Goal: Task Accomplishment & Management: Use online tool/utility

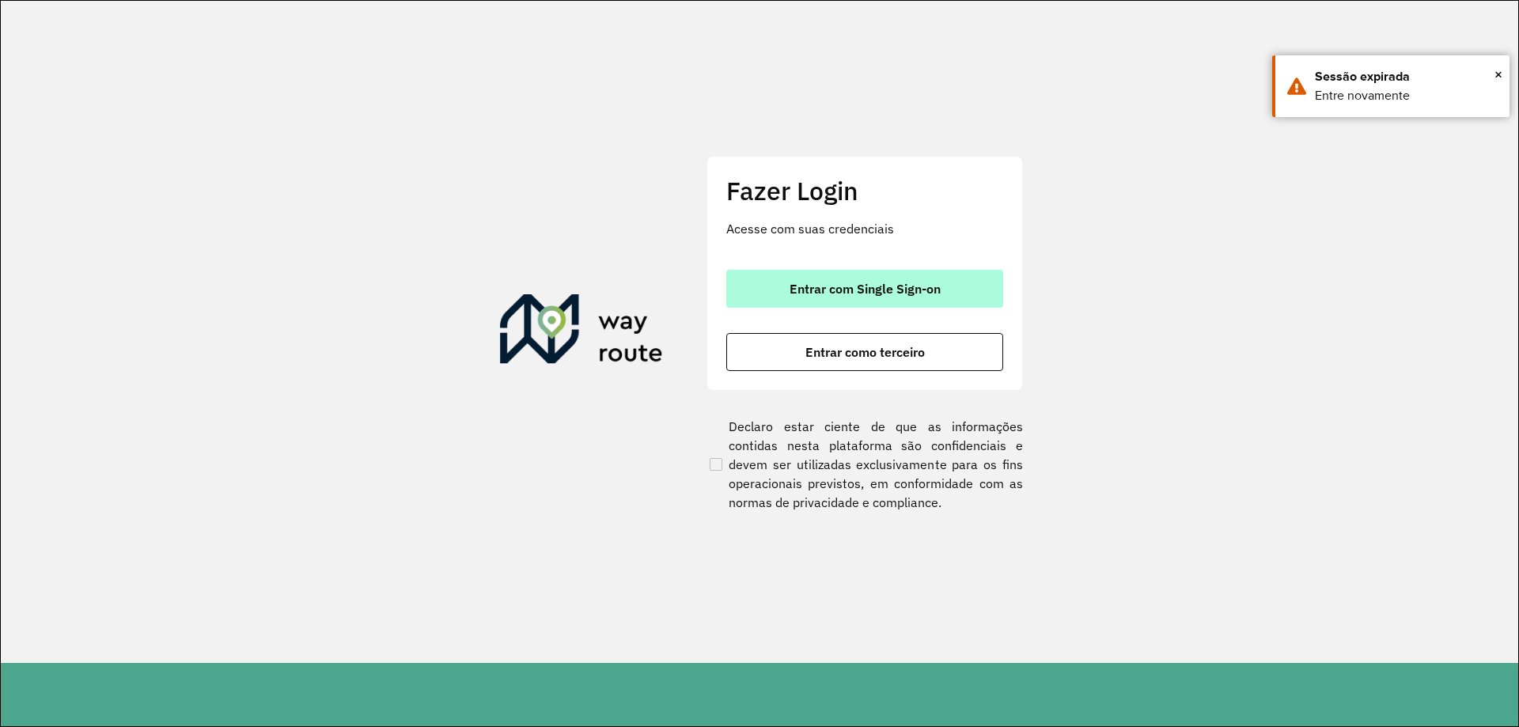
click at [838, 294] on span "Entrar com Single Sign-on" at bounding box center [864, 288] width 151 height 13
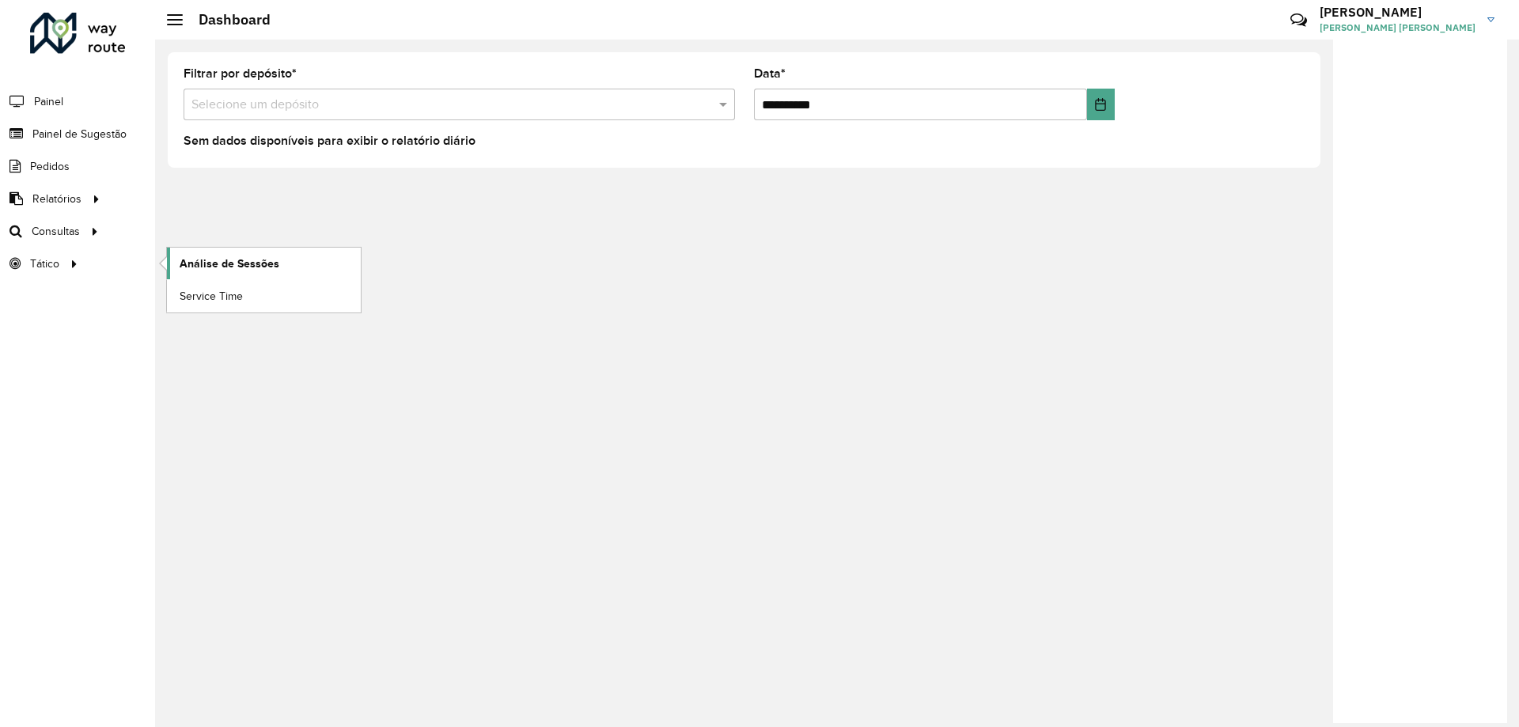
click at [194, 263] on span "Análise de Sessões" at bounding box center [230, 264] width 100 height 17
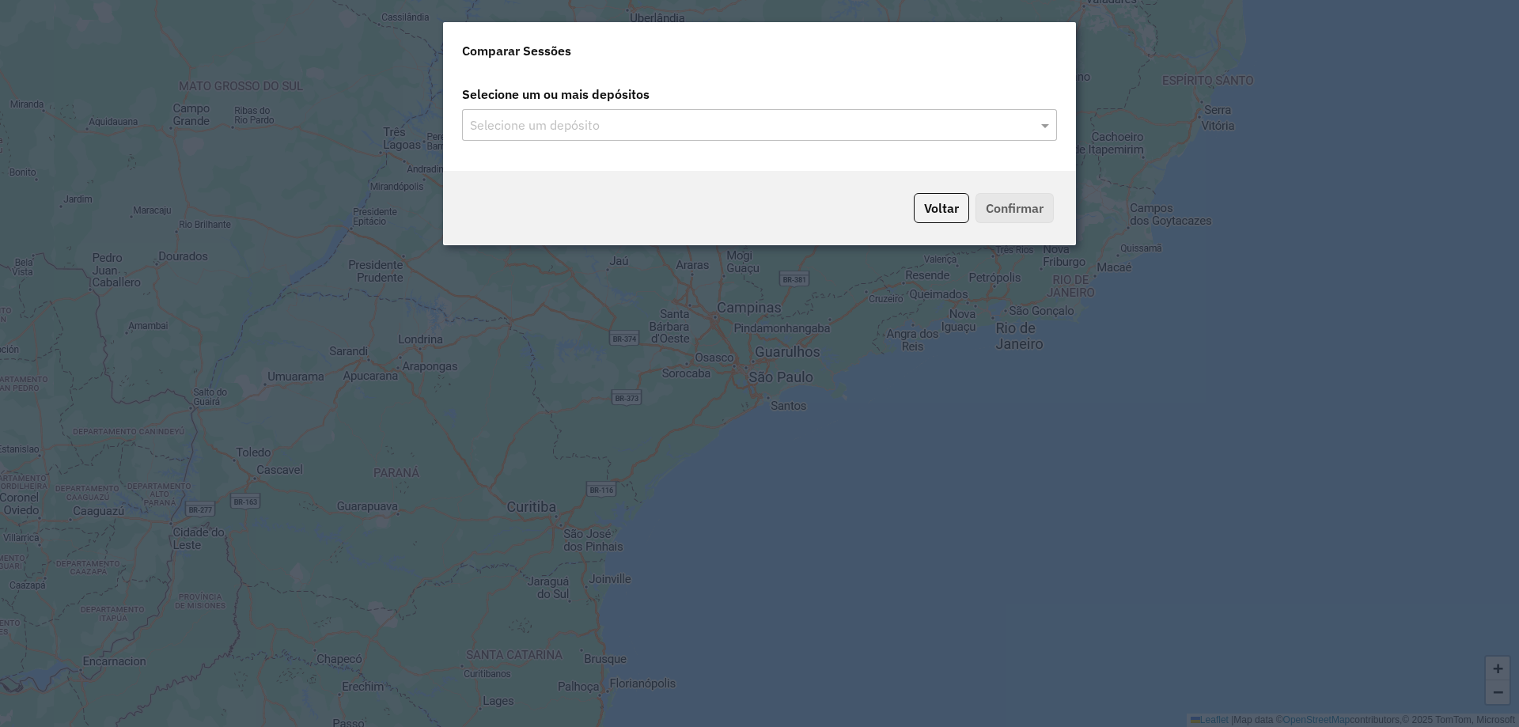
click at [516, 127] on input "text" at bounding box center [751, 125] width 571 height 19
click at [533, 126] on input "text" at bounding box center [751, 125] width 571 height 19
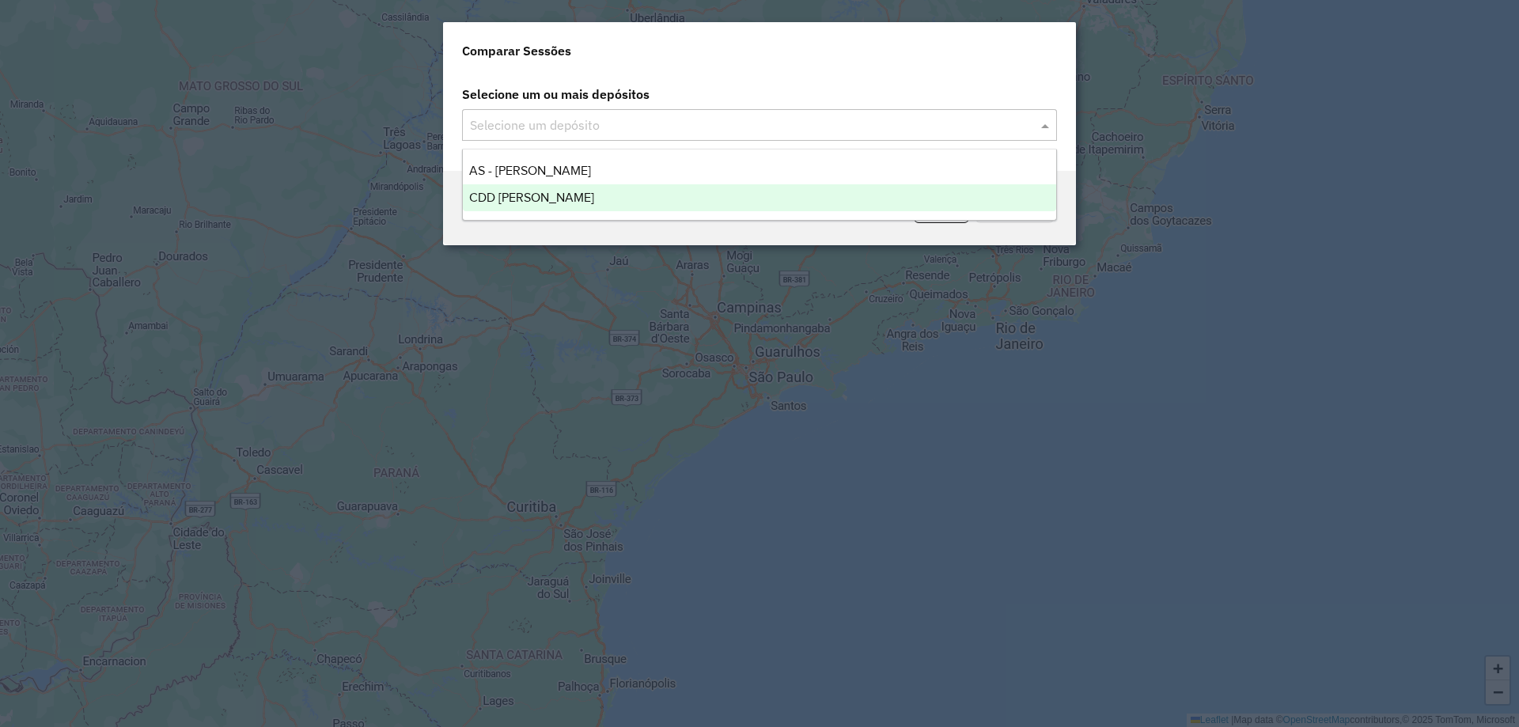
click at [519, 201] on span "CDD [PERSON_NAME]" at bounding box center [531, 197] width 125 height 13
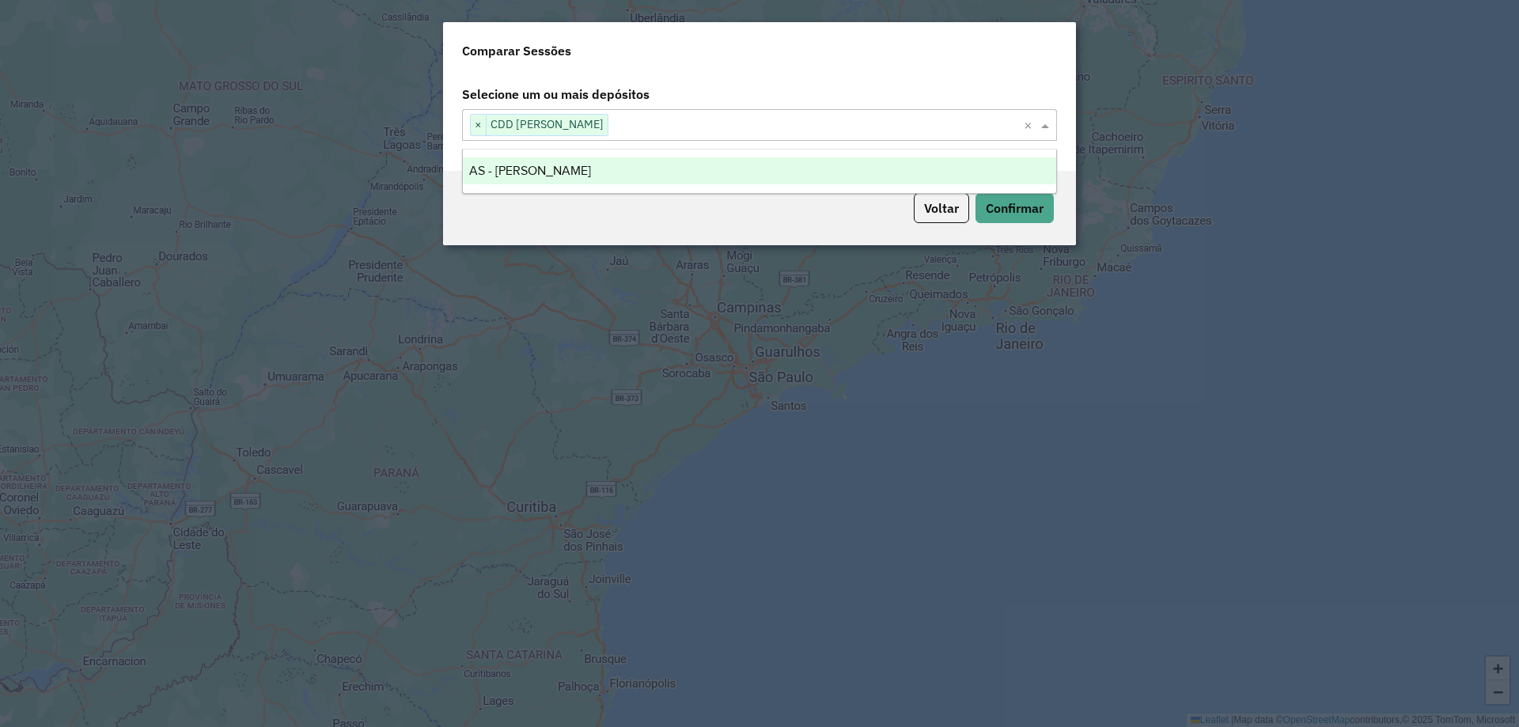
drag, startPoint x: 664, startPoint y: 173, endPoint x: 634, endPoint y: 219, distance: 54.9
click at [634, 219] on body "Aguarde... Pop-up bloqueado! Seu navegador bloqueou automáticamente a abertura …" at bounding box center [759, 363] width 1519 height 727
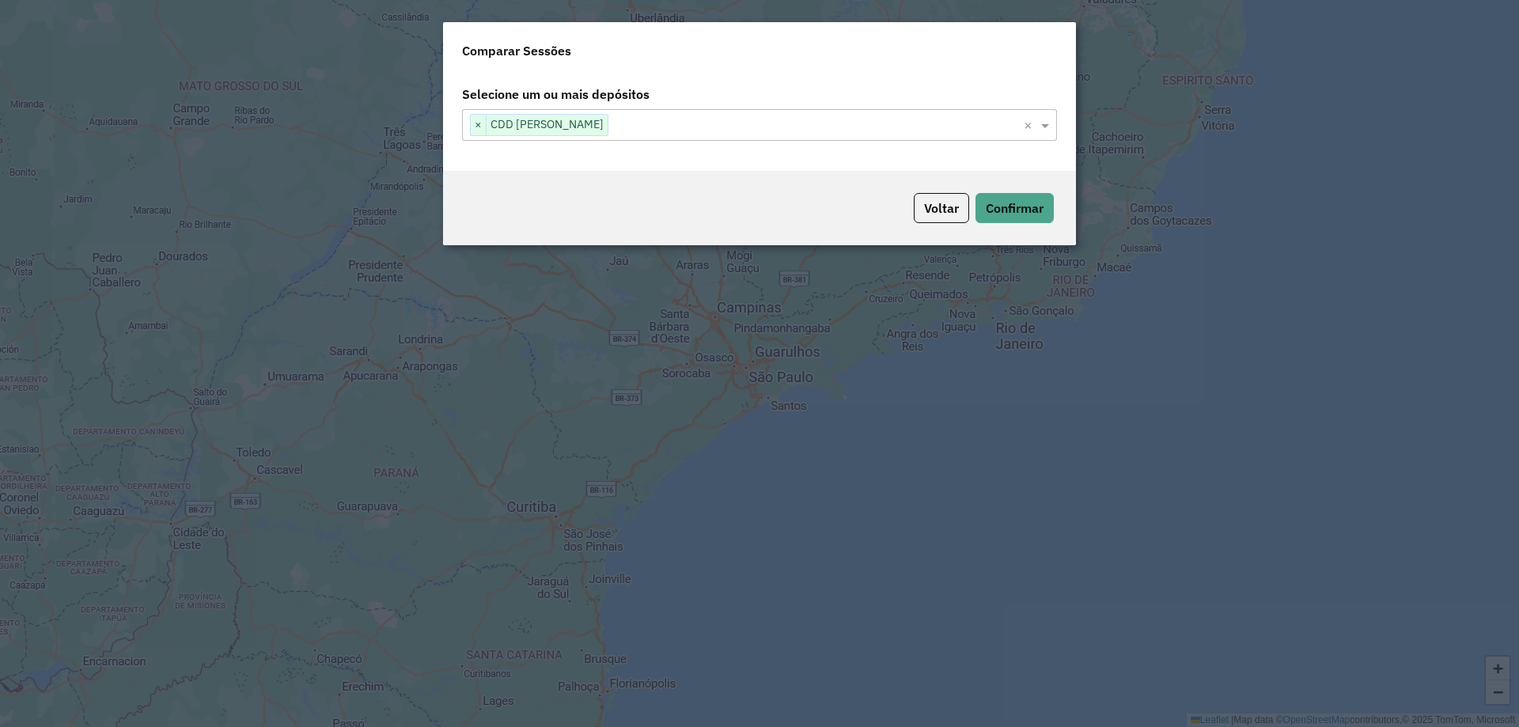
click at [634, 219] on div "Voltar Confirmar" at bounding box center [759, 208] width 633 height 74
click at [970, 202] on div "Voltar Confirmar" at bounding box center [759, 208] width 633 height 74
click at [990, 199] on button "Confirmar" at bounding box center [1014, 208] width 78 height 30
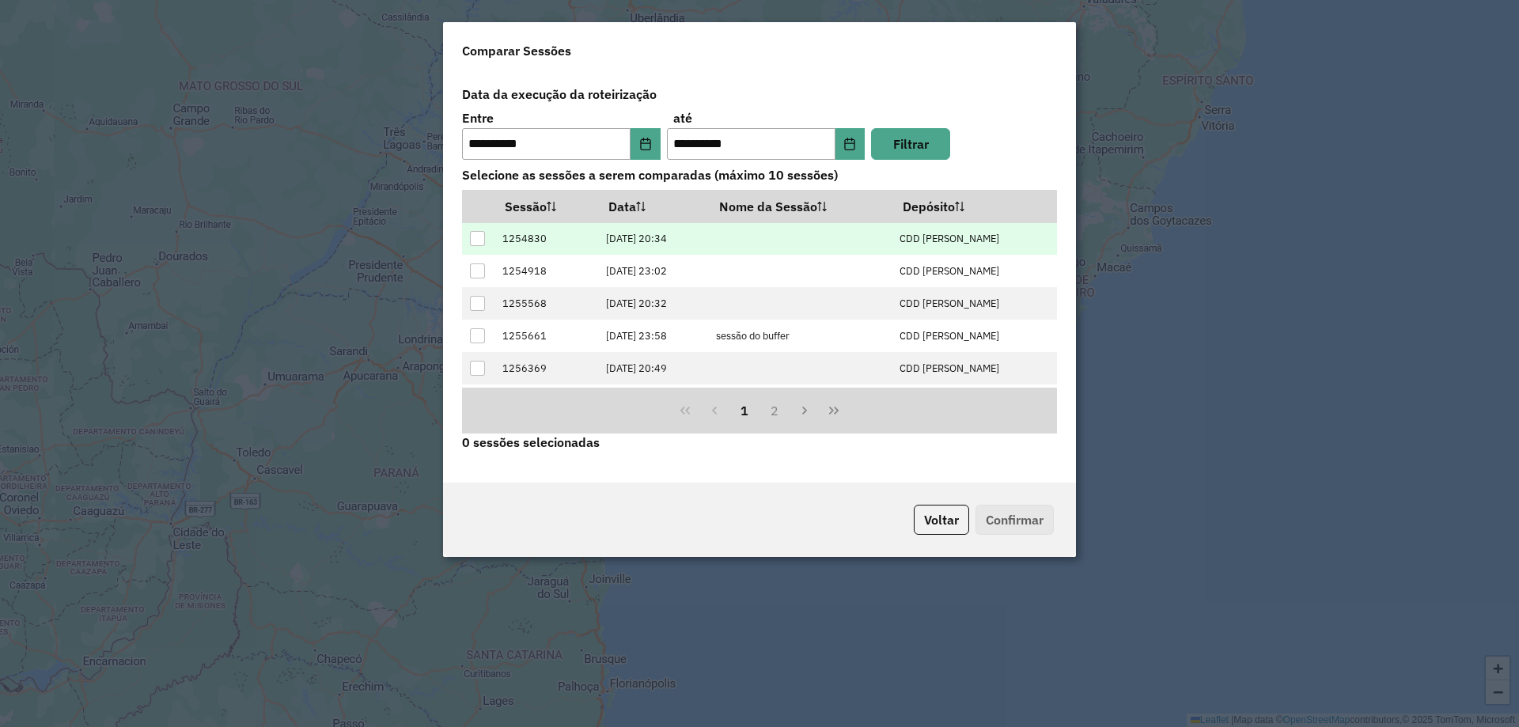
click at [475, 241] on div at bounding box center [477, 238] width 15 height 15
click at [1020, 526] on button "Confirmar" at bounding box center [1014, 520] width 78 height 30
